Goal: Transaction & Acquisition: Purchase product/service

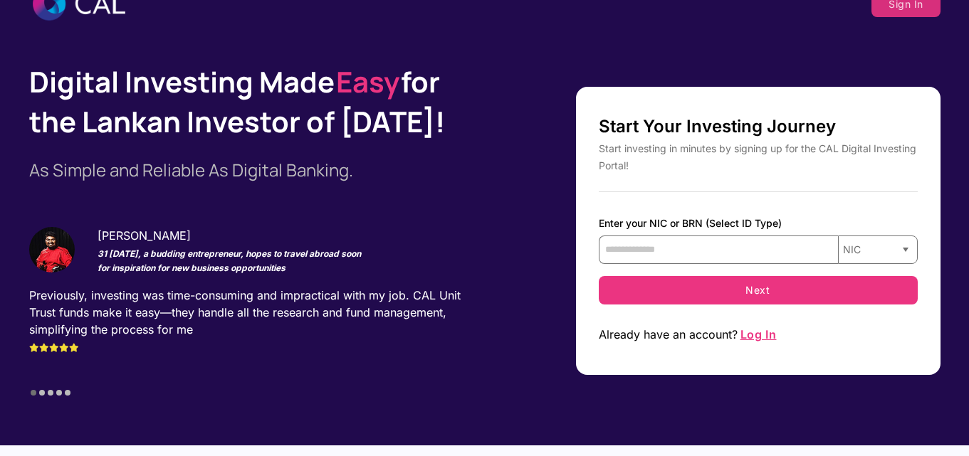
scroll to position [142, 0]
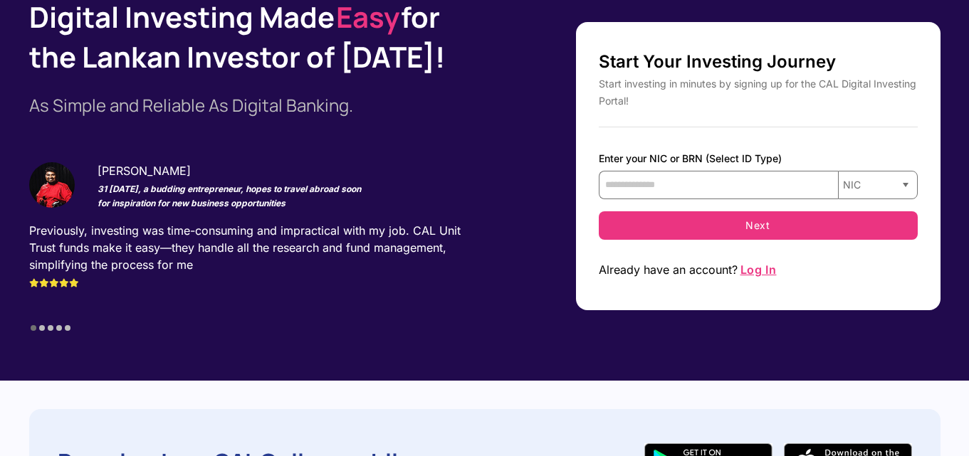
click at [750, 273] on span "Log In" at bounding box center [758, 270] width 39 height 14
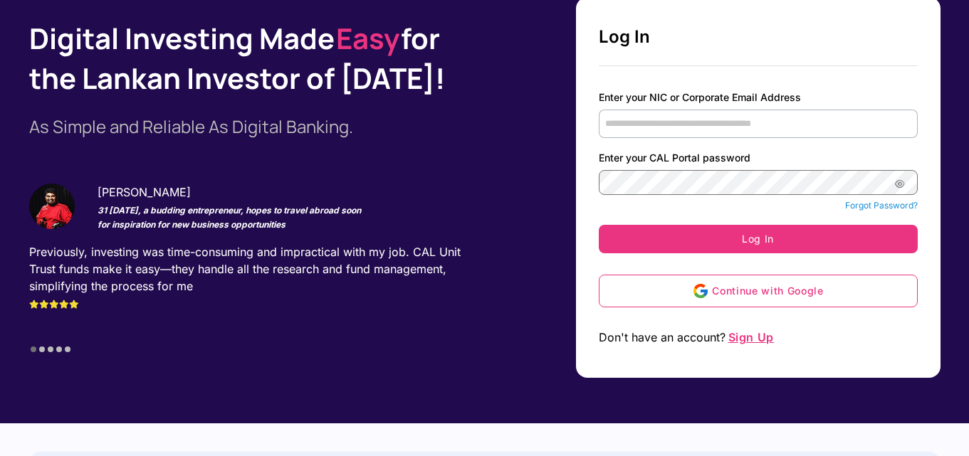
type input "**********"
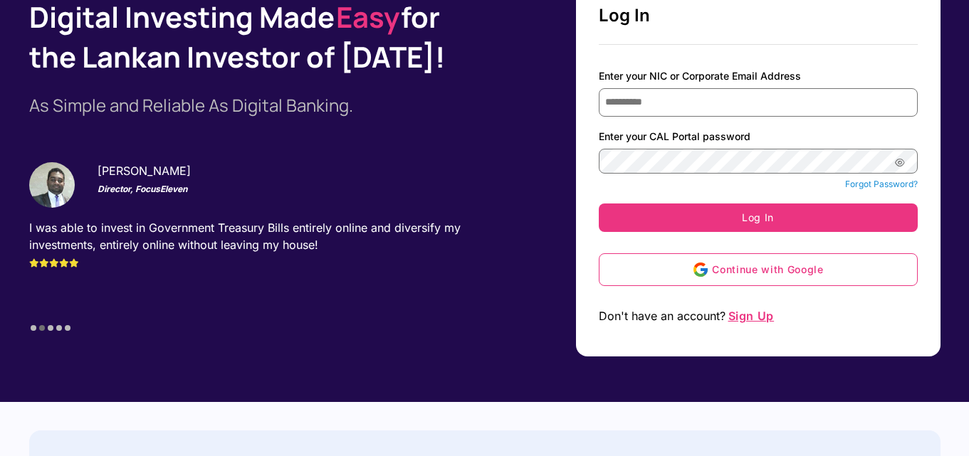
click at [905, 160] on icon "password-preview" at bounding box center [900, 161] width 11 height 11
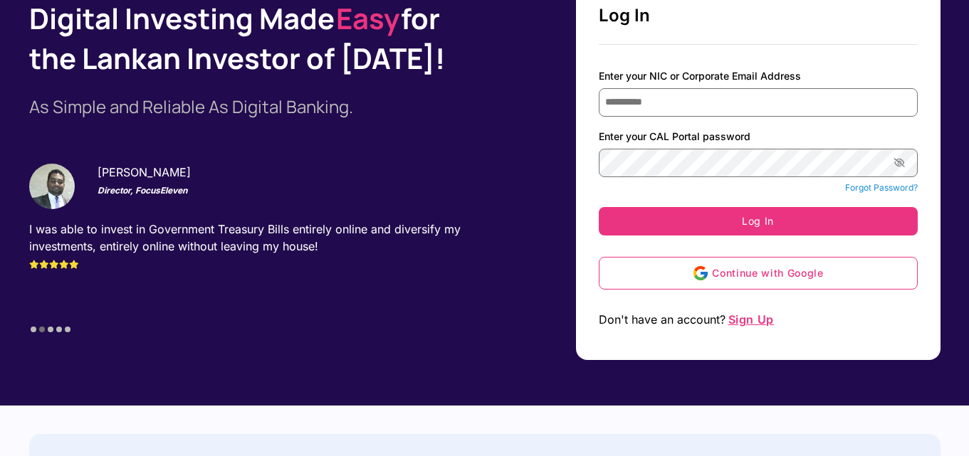
scroll to position [165, 0]
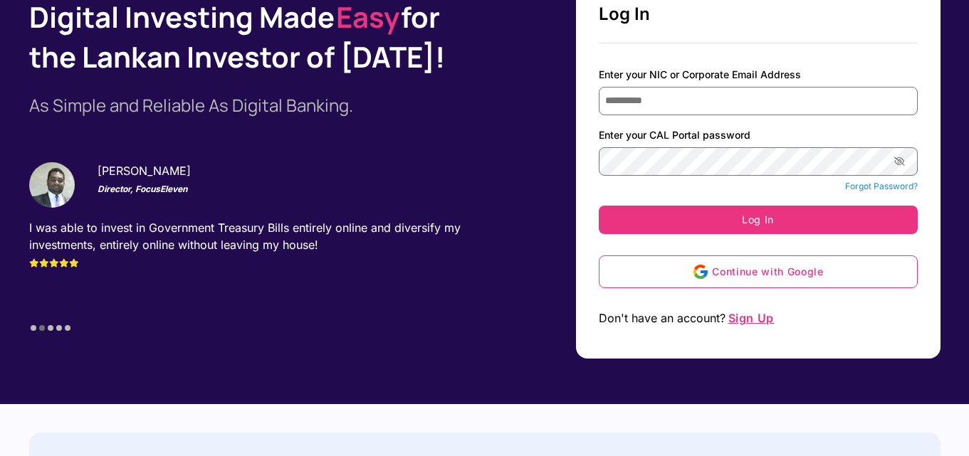
click at [905, 160] on icon "password-preview" at bounding box center [899, 160] width 11 height 11
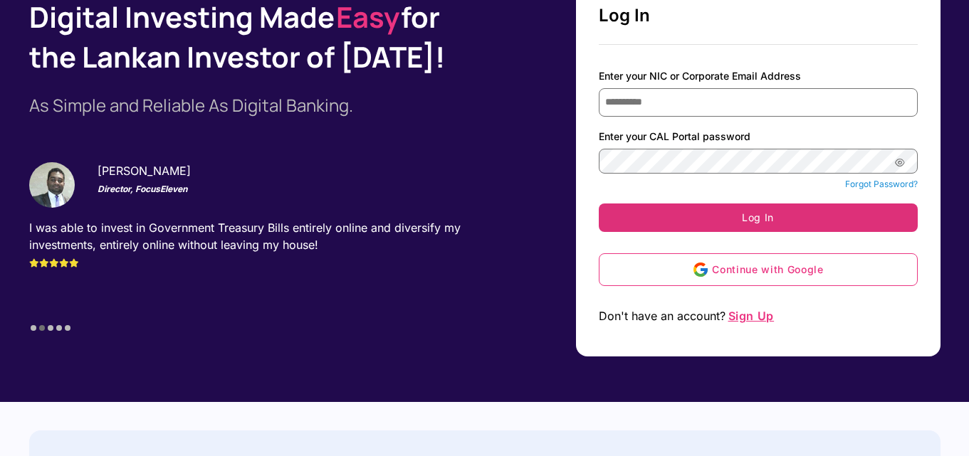
click at [773, 211] on button "Log In" at bounding box center [758, 218] width 319 height 28
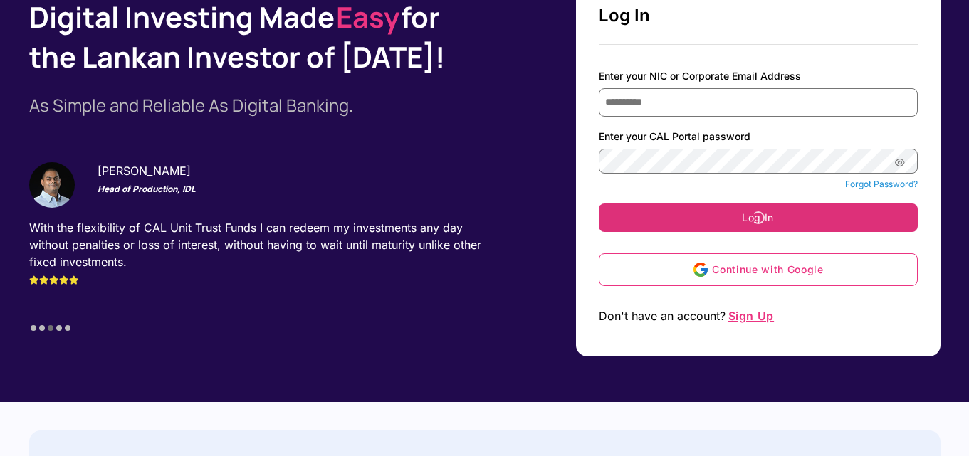
scroll to position [142, 0]
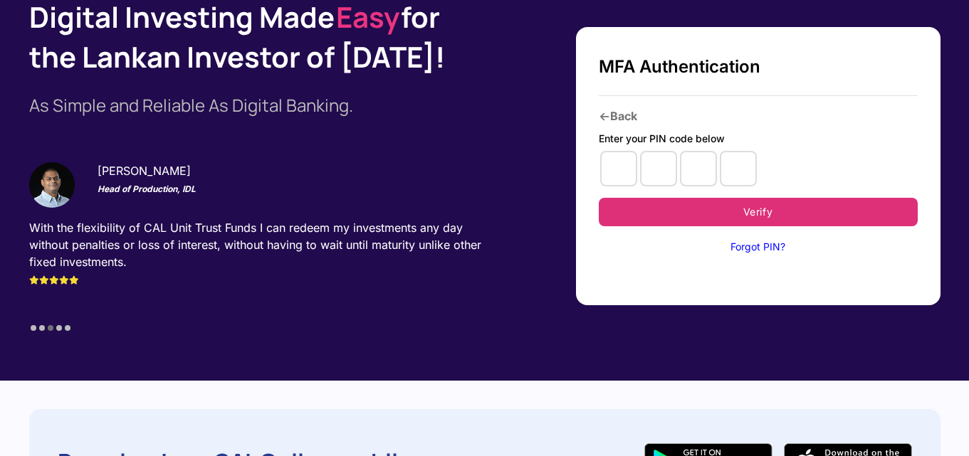
type input "*"
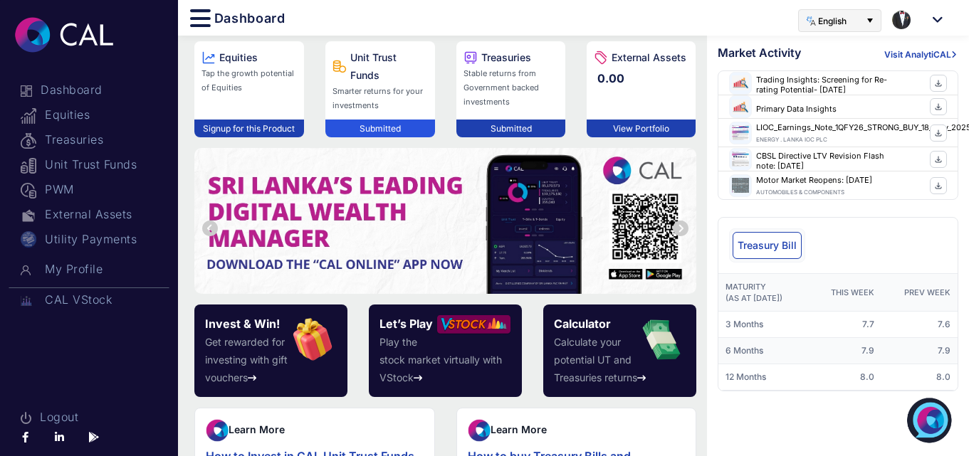
click at [374, 127] on div "Submitted" at bounding box center [380, 129] width 110 height 18
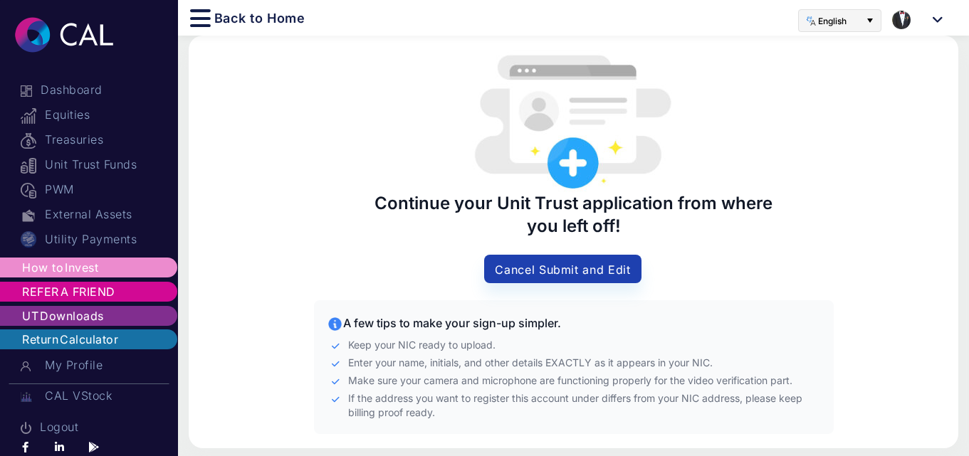
scroll to position [6, 0]
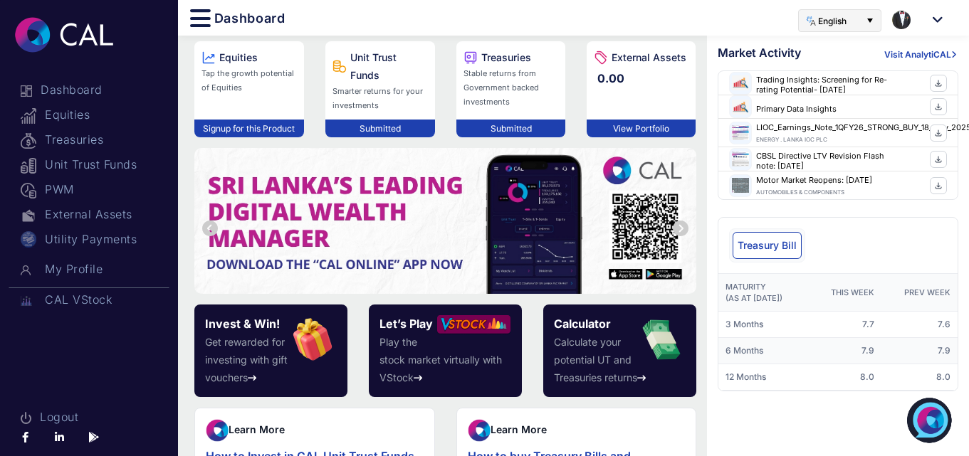
click at [361, 100] on div "Smarter returns for your investments" at bounding box center [380, 98] width 110 height 28
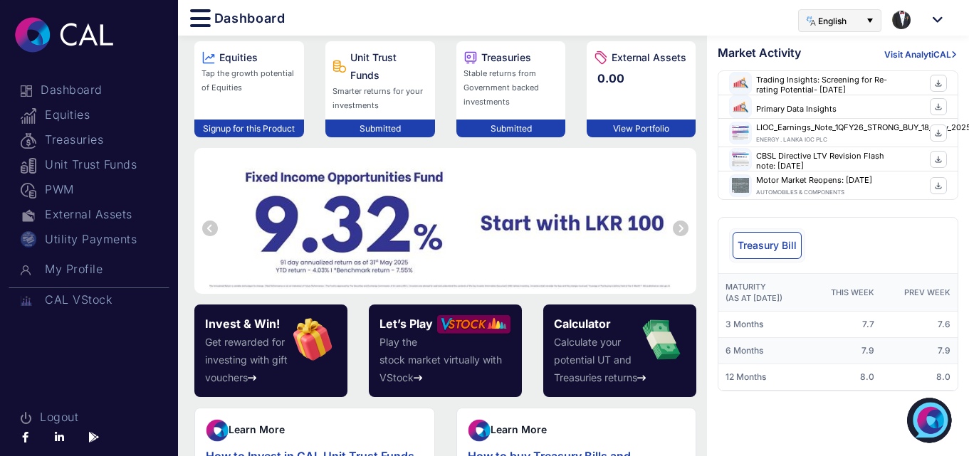
click at [397, 98] on div "Smarter returns for your investments" at bounding box center [380, 98] width 110 height 28
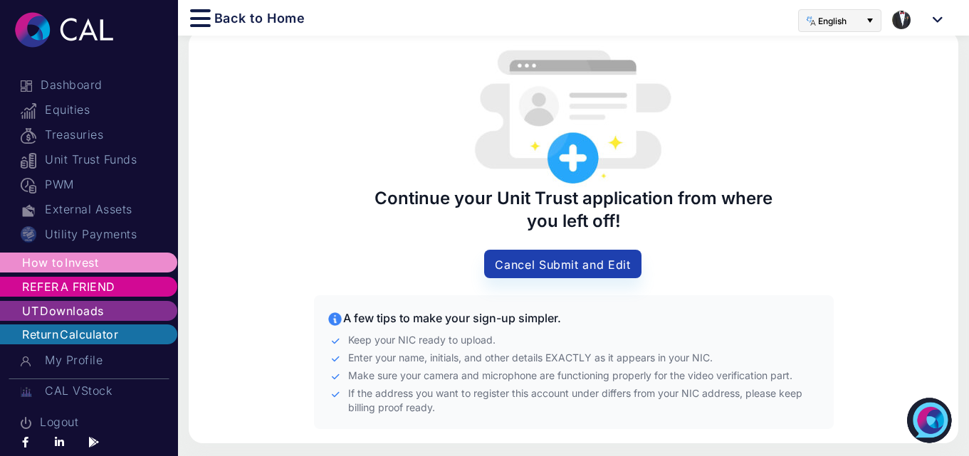
scroll to position [6, 0]
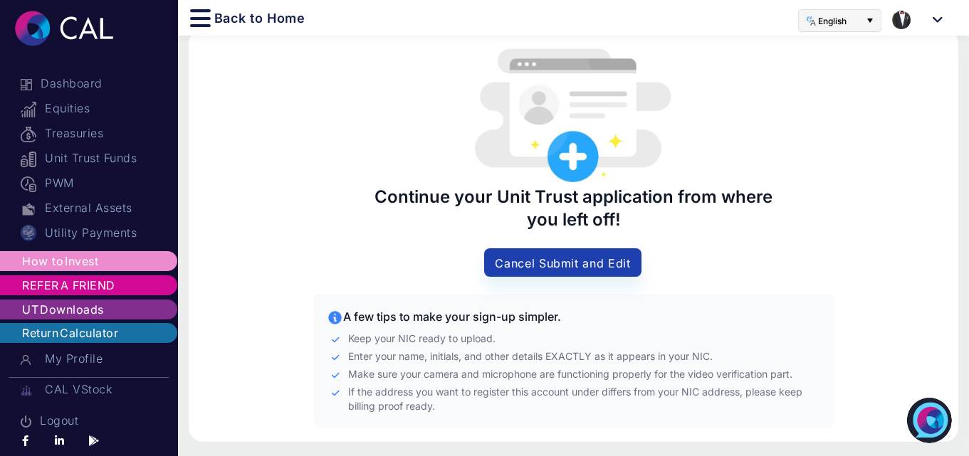
drag, startPoint x: 624, startPoint y: 220, endPoint x: 375, endPoint y: 199, distance: 249.4
click at [375, 199] on span "Continue your Unit Trust application from where you left off!" at bounding box center [574, 209] width 406 height 46
click at [870, 19] on span "Select" at bounding box center [870, 20] width 27 height 27
click at [836, 58] on span "Sinhala" at bounding box center [822, 50] width 36 height 15
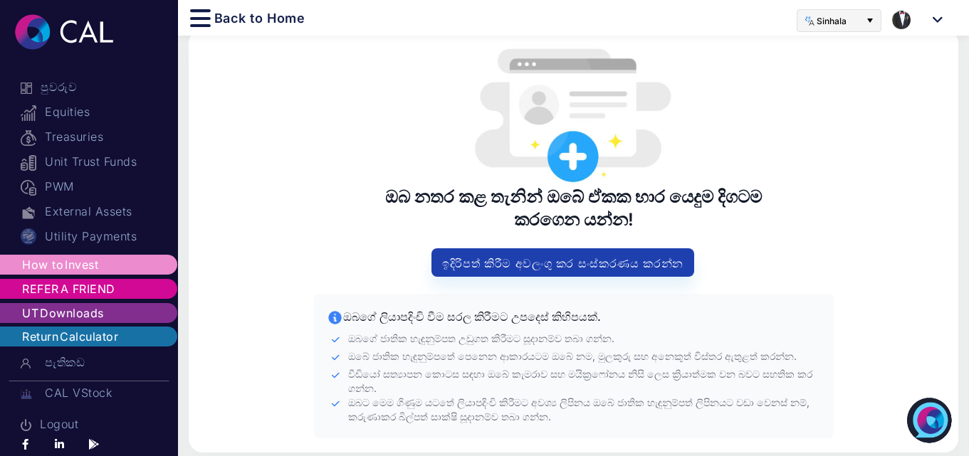
click at [828, 189] on div "ඔබ නතර කළ තැනින් ඔබේ ඒකක භාර යෙදුම දිගටම කරගෙන යන්න!" at bounding box center [574, 209] width 720 height 46
click at [574, 147] on img at bounding box center [574, 114] width 202 height 142
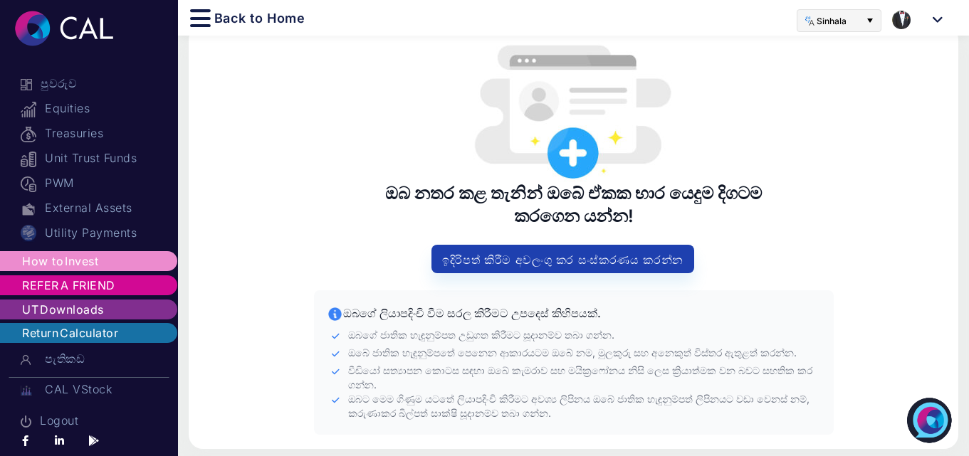
scroll to position [21, 0]
click at [935, 18] on icon at bounding box center [938, 20] width 12 height 13
click at [781, 106] on div at bounding box center [574, 111] width 720 height 142
